Goal: Transaction & Acquisition: Purchase product/service

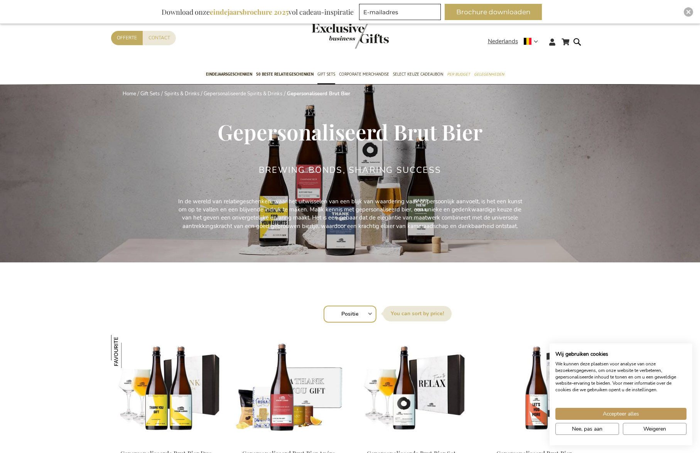
click at [608, 412] on span "Accepteer alles" at bounding box center [621, 414] width 36 height 8
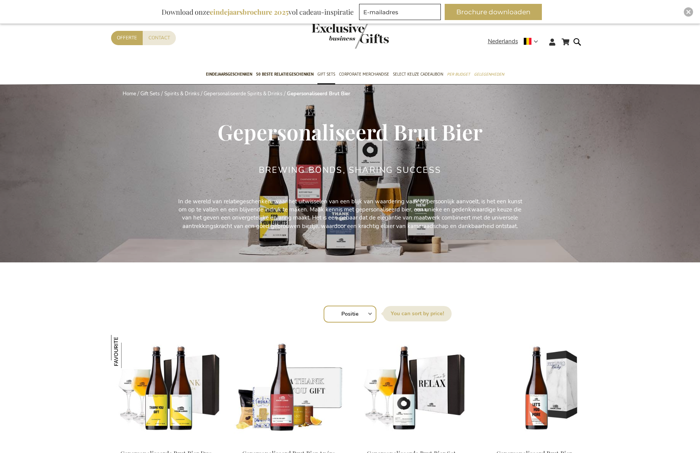
click at [388, 218] on p "In de wereld van relatiegeschenken, waar het uitwisselen van een blijk van waar…" at bounding box center [350, 213] width 347 height 33
click at [301, 75] on span "50 beste relatiegeschenken" at bounding box center [284, 74] width 57 height 8
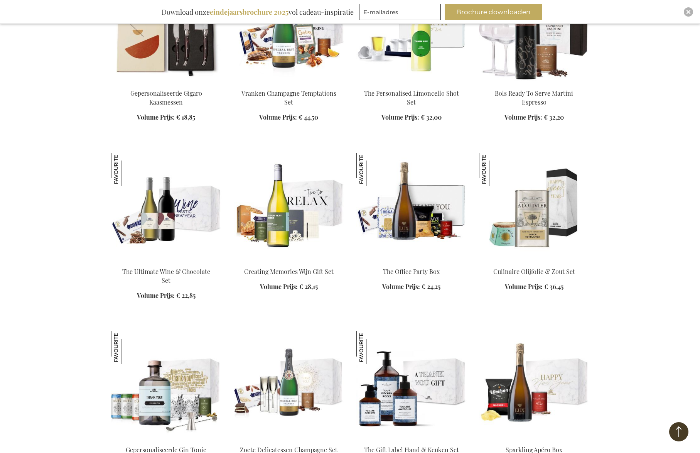
scroll to position [540, 0]
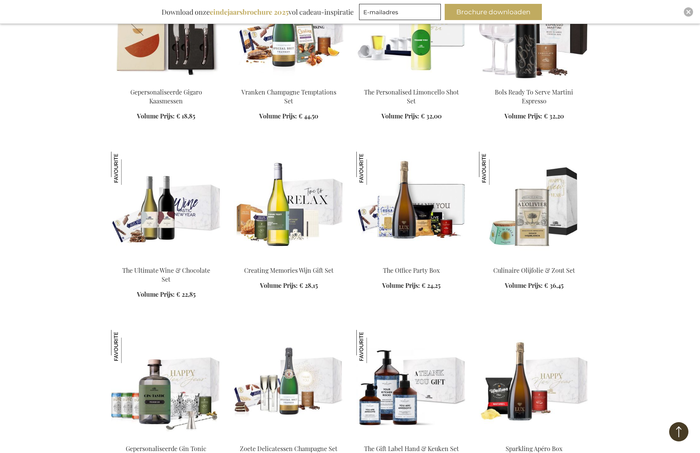
click at [159, 404] on img at bounding box center [166, 384] width 110 height 108
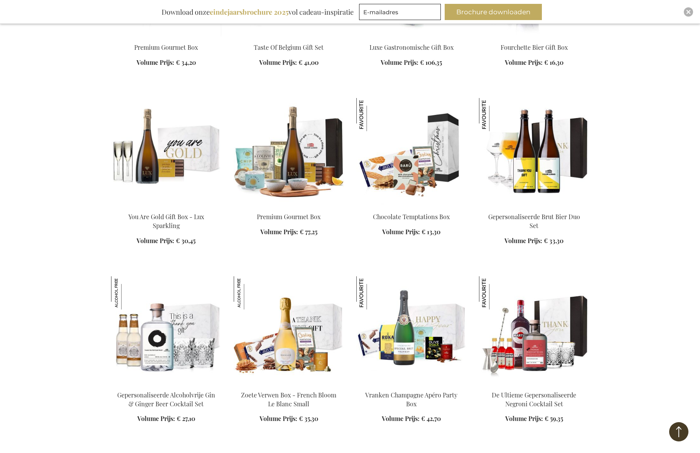
scroll to position [694, 0]
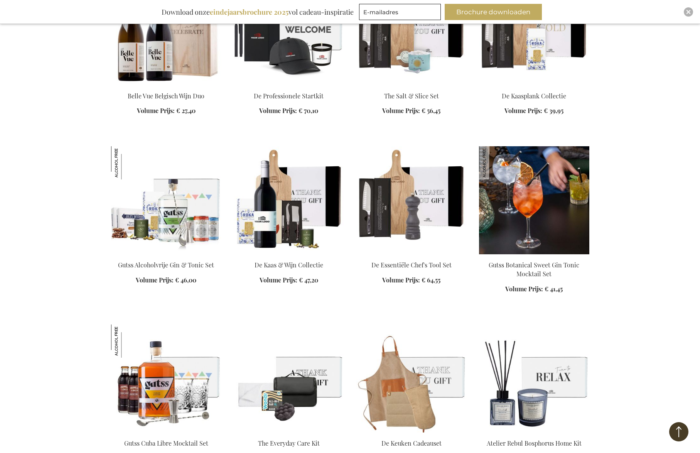
scroll to position [1296, 0]
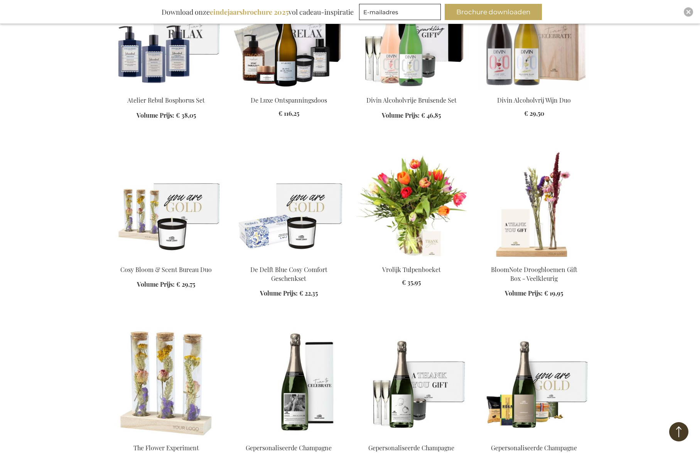
scroll to position [1816, 0]
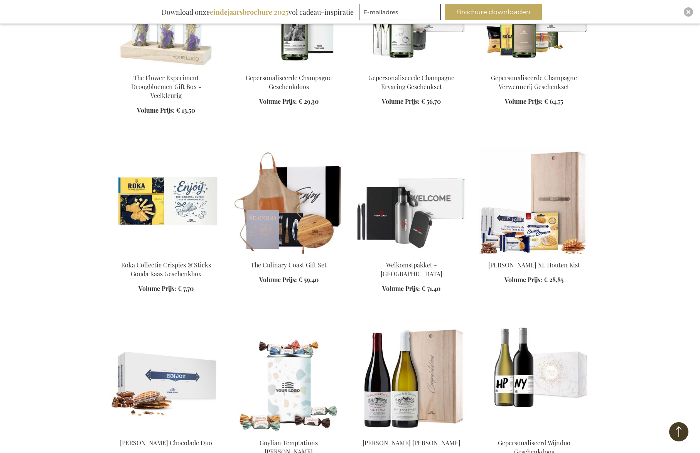
scroll to position [2185, 0]
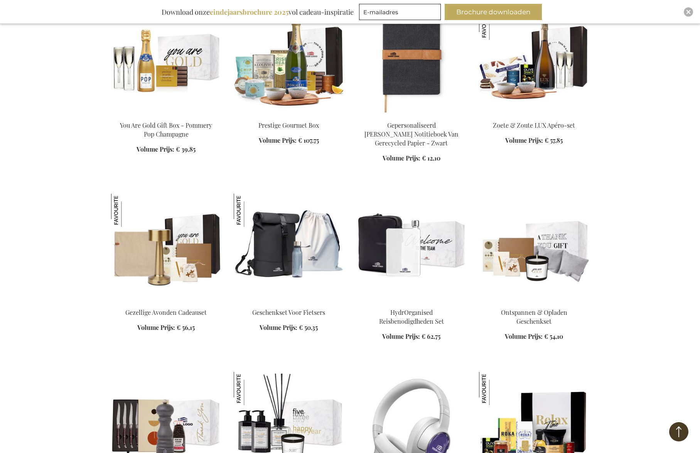
scroll to position [2685, 0]
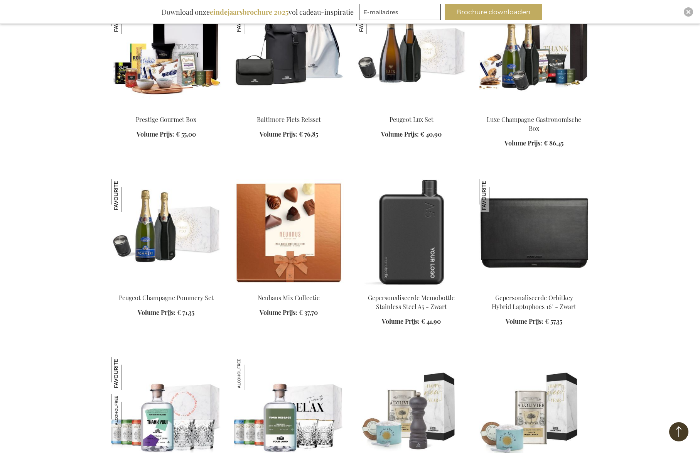
scroll to position [3295, 0]
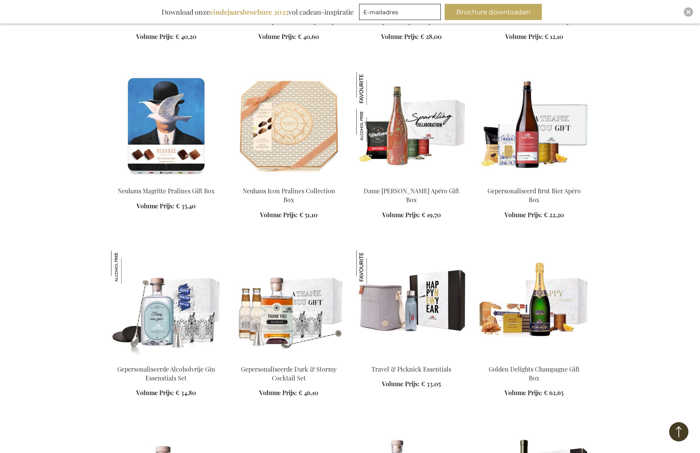
scroll to position [3864, 0]
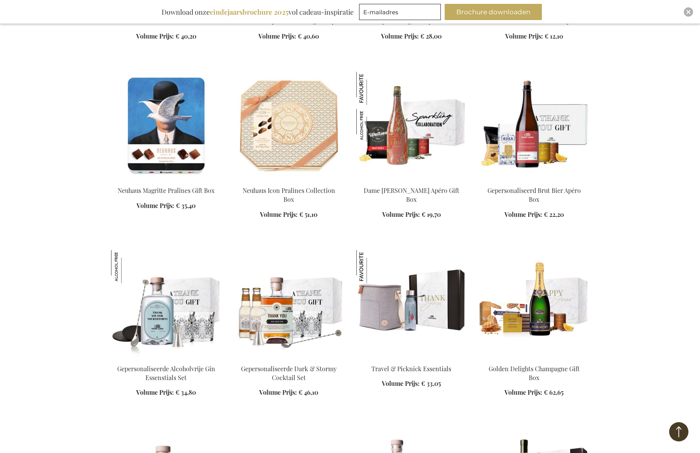
click at [163, 325] on img at bounding box center [166, 304] width 110 height 108
